Goal: Task Accomplishment & Management: Manage account settings

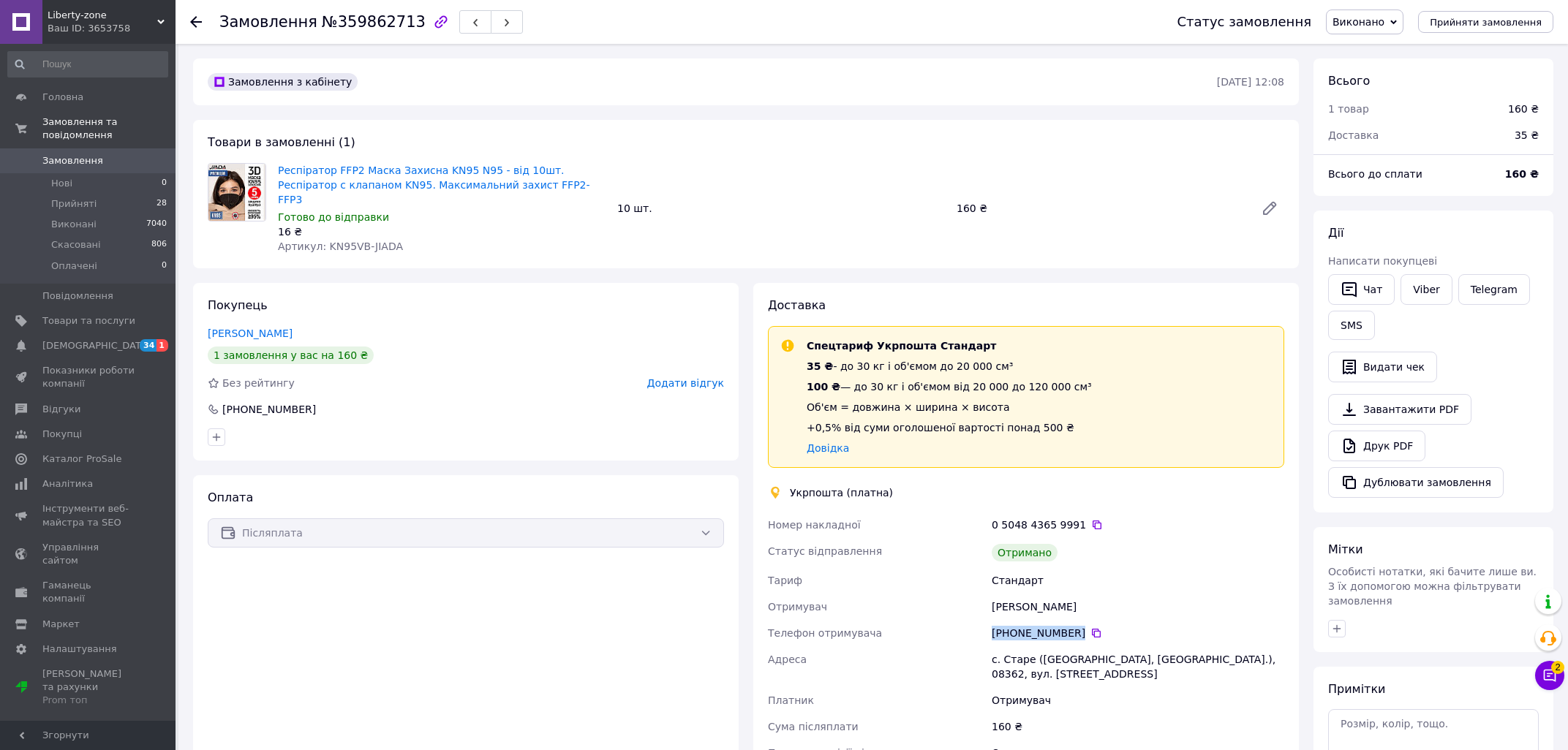
drag, startPoint x: 994, startPoint y: 619, endPoint x: 1077, endPoint y: 629, distance: 83.6
click at [1077, 629] on div "[PHONE_NUMBER]" at bounding box center [1137, 632] width 298 height 26
drag, startPoint x: 393, startPoint y: 230, endPoint x: 322, endPoint y: 224, distance: 71.3
click at [322, 224] on div "Респіратор FFP2 Маска Захисна KN95 N95 - від 10шт. Респіратор с клапаном KN95. …" at bounding box center [441, 209] width 339 height 97
click at [397, 224] on div "16 ₴" at bounding box center [441, 231] width 327 height 15
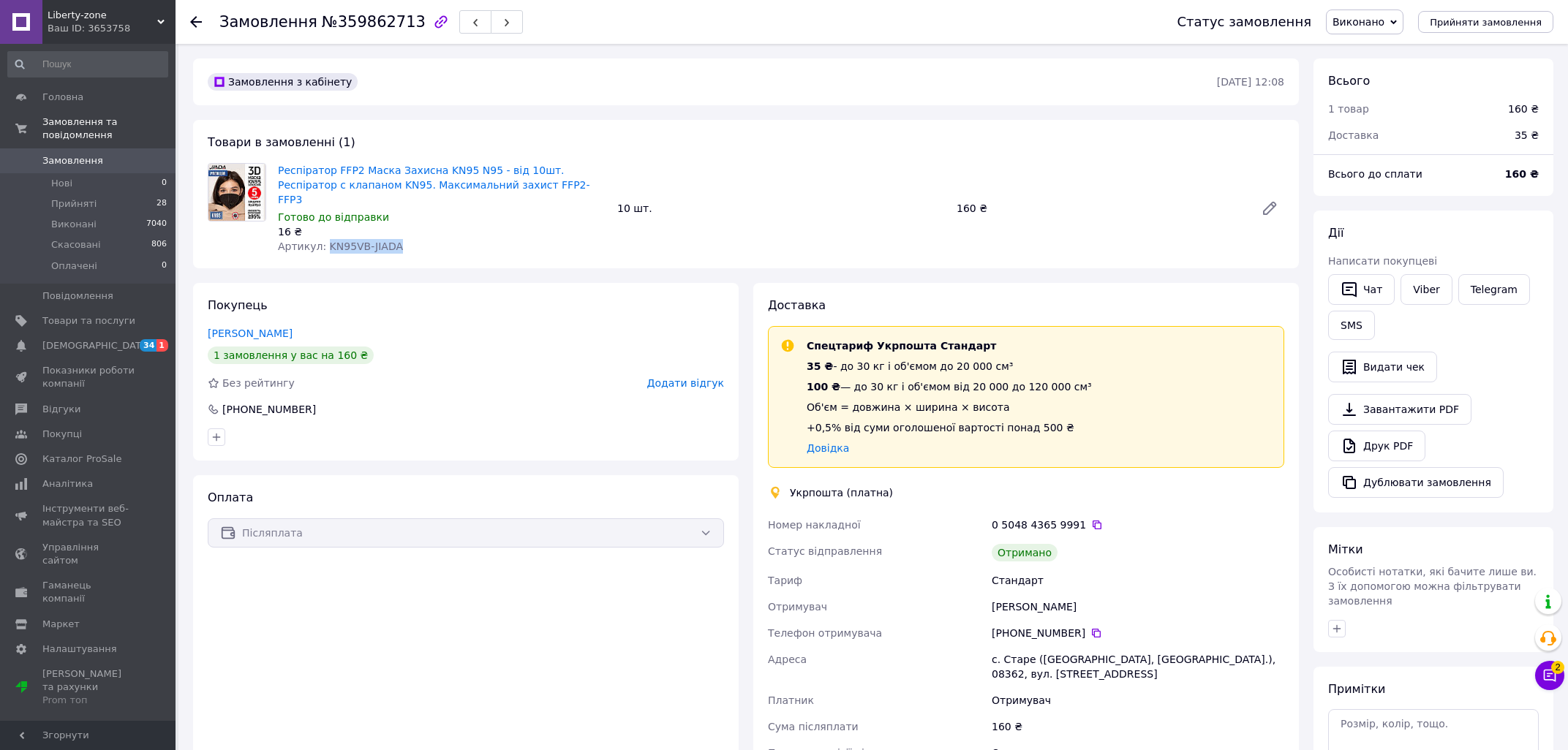
drag, startPoint x: 395, startPoint y: 237, endPoint x: 323, endPoint y: 232, distance: 72.2
click at [323, 239] on div "Артикул: KN95VB-JIADA" at bounding box center [441, 246] width 327 height 15
copy span "KN95VB-JIADA"
drag, startPoint x: 1003, startPoint y: 646, endPoint x: 1027, endPoint y: 651, distance: 24.5
click at [1027, 651] on div "с. Старе ([GEOGRAPHIC_DATA], [GEOGRAPHIC_DATA].), 08362, вул. [STREET_ADDRESS]" at bounding box center [1137, 666] width 298 height 41
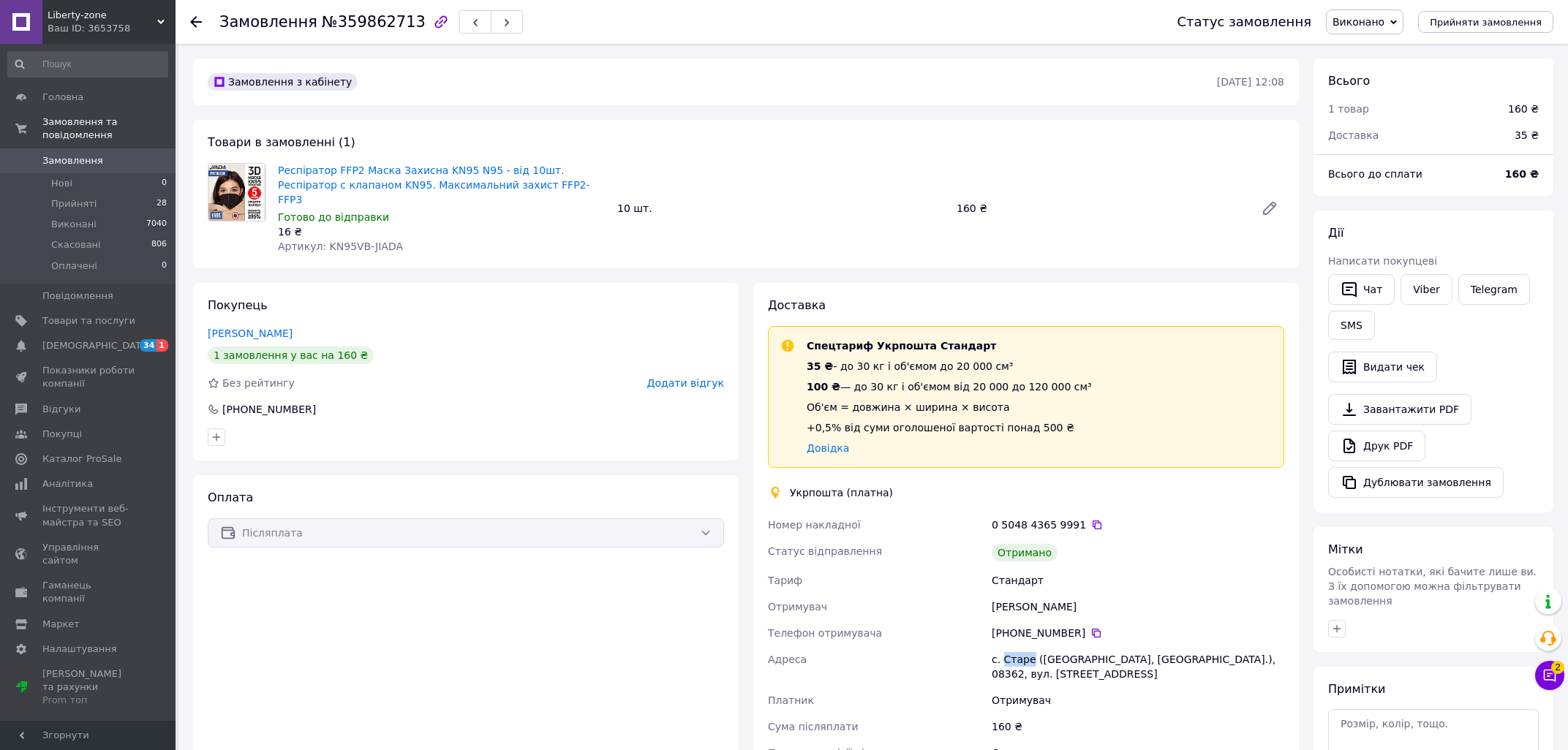
copy div "Старе"
click at [90, 154] on span "Замовлення" at bounding box center [73, 160] width 61 height 13
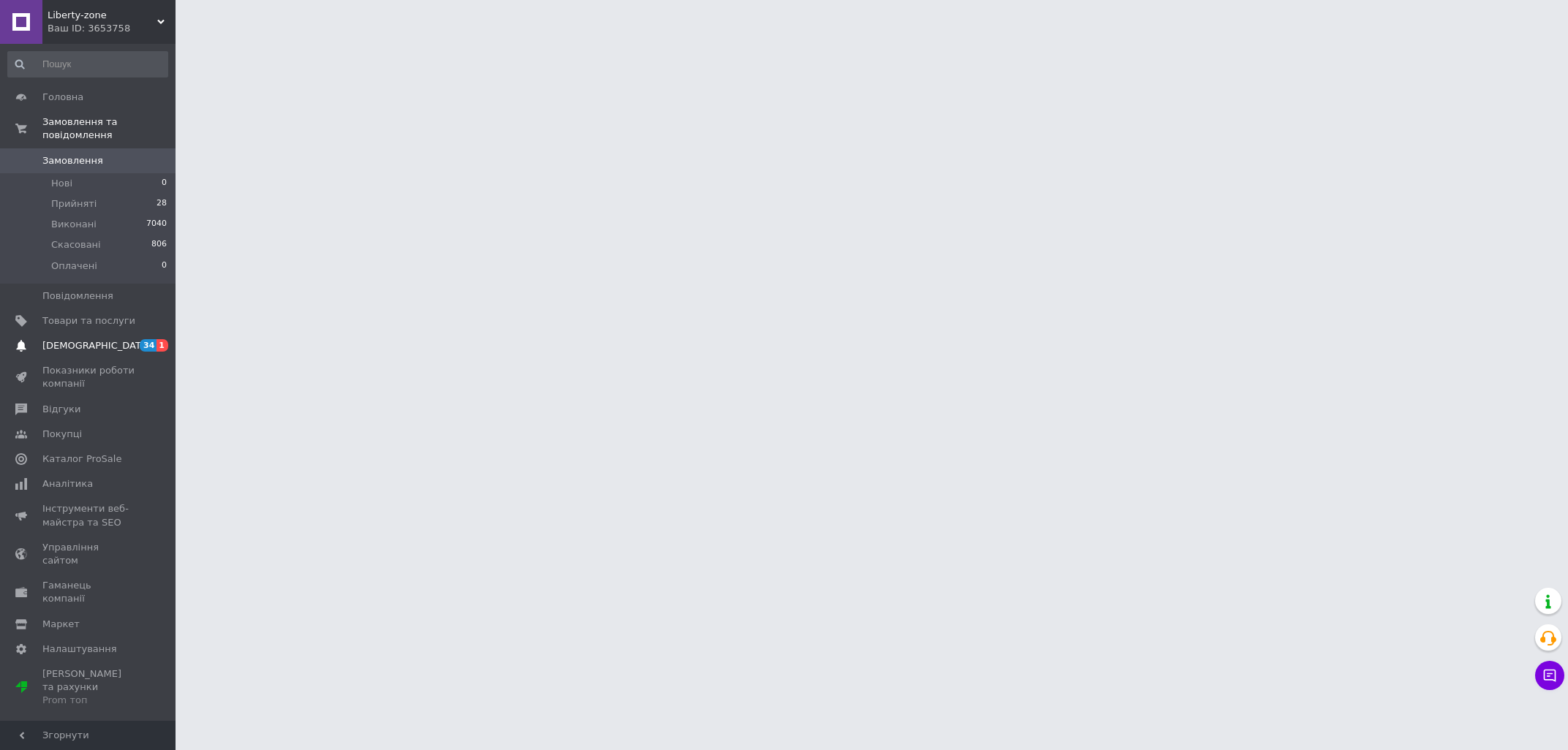
click at [89, 334] on link "Сповіщення 34 1" at bounding box center [88, 345] width 175 height 25
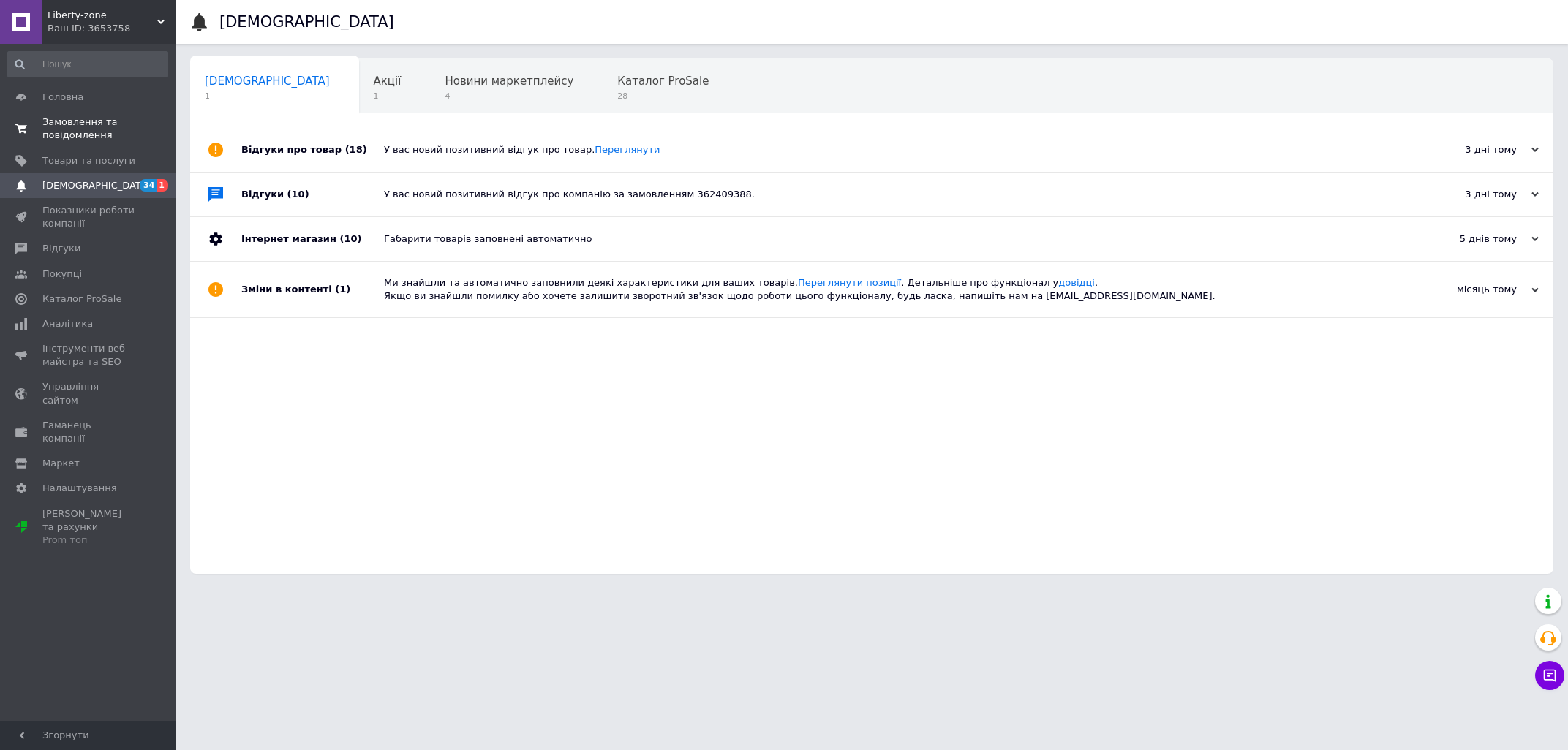
click at [91, 124] on span "Замовлення та повідомлення" at bounding box center [89, 128] width 93 height 26
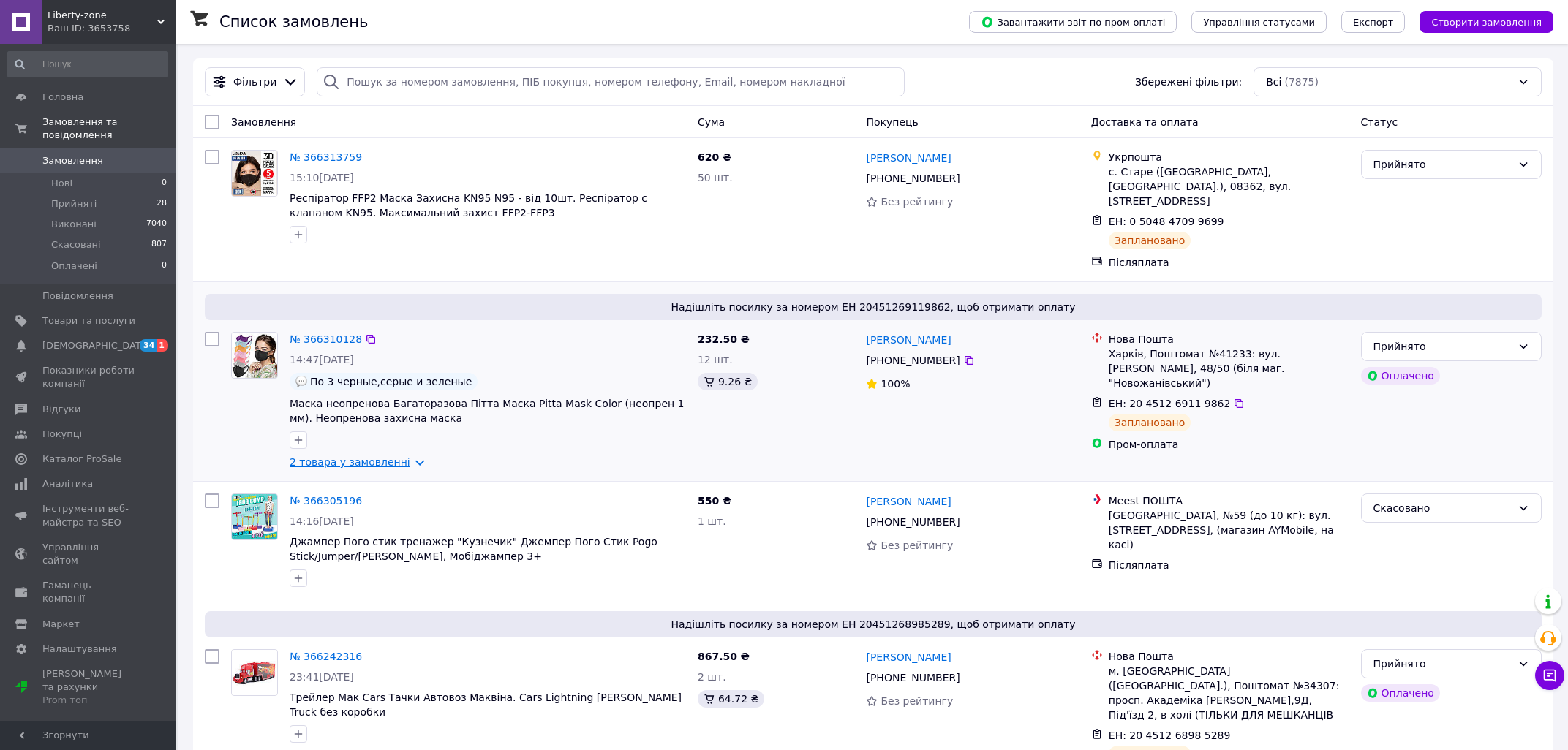
click at [410, 456] on link "2 товара у замовленні" at bounding box center [350, 461] width 120 height 12
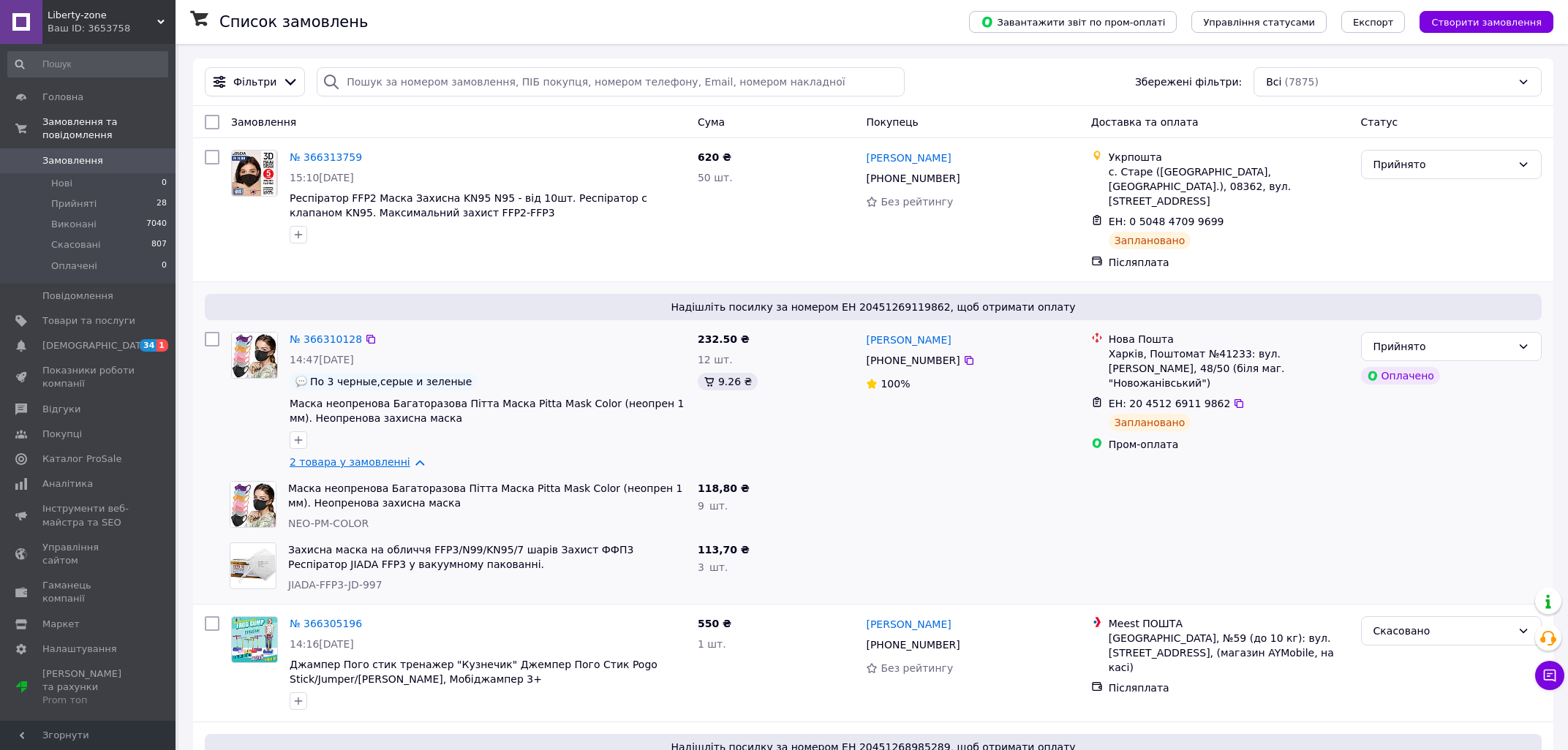
click at [401, 456] on link "2 товара у замовленні" at bounding box center [350, 461] width 120 height 12
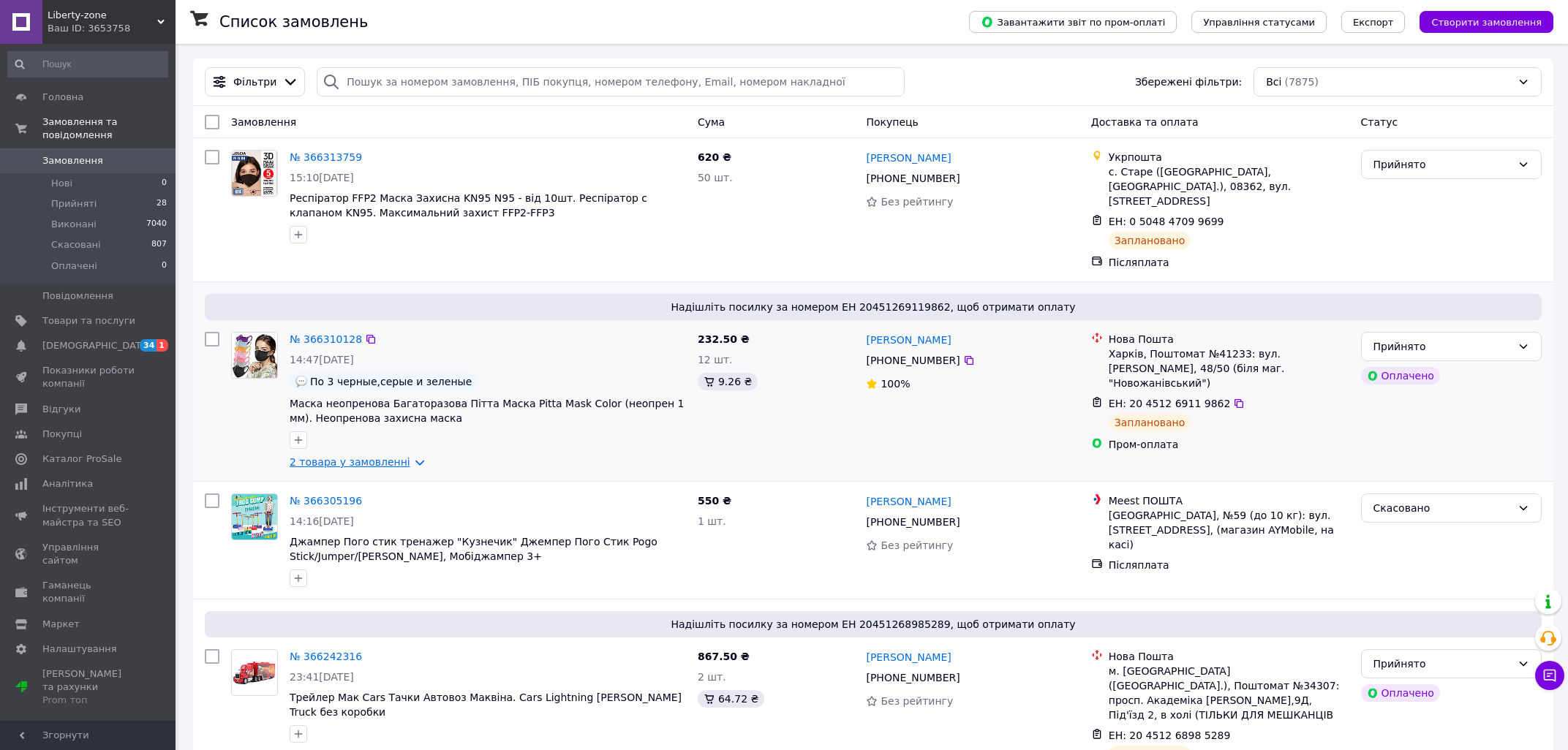
click at [407, 456] on link "2 товара у замовленні" at bounding box center [350, 461] width 120 height 12
